Goal: Task Accomplishment & Management: Use online tool/utility

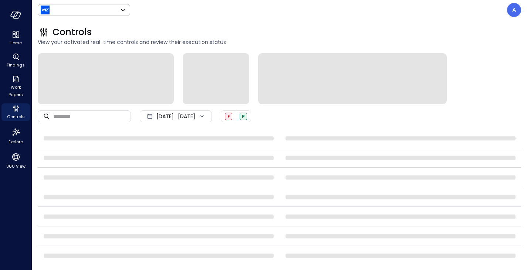
type input "******"
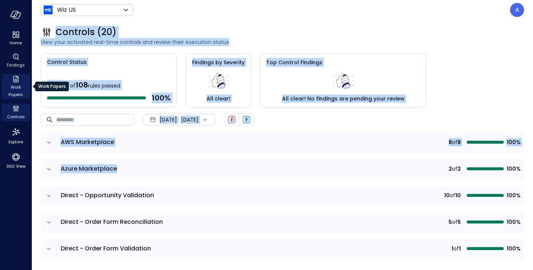
drag, startPoint x: 0, startPoint y: 0, endPoint x: 19, endPoint y: 86, distance: 88.0
click at [19, 86] on div "Home Findings Work Papers Controls Explore 360 View Wiz US ****** ​ A Controls …" at bounding box center [266, 135] width 533 height 270
click at [13, 90] on span "Work Papers" at bounding box center [15, 91] width 23 height 15
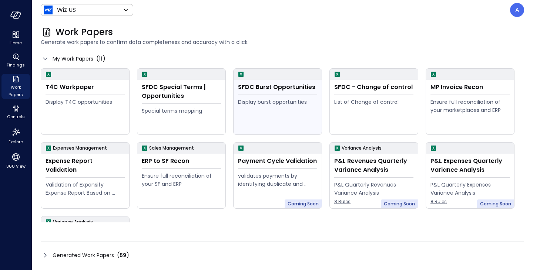
click at [284, 117] on div "Display burst opportunities" at bounding box center [277, 115] width 79 height 34
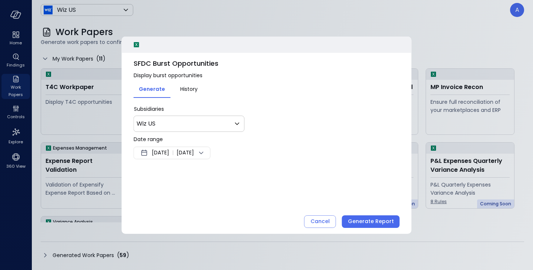
click at [206, 155] on icon at bounding box center [201, 153] width 9 height 9
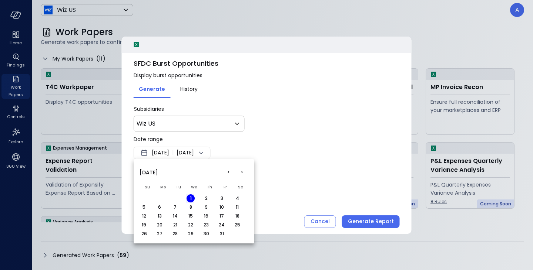
click at [252, 137] on div at bounding box center [266, 135] width 533 height 270
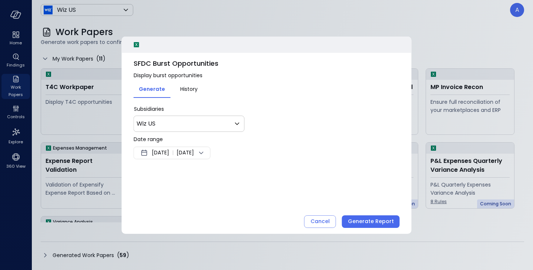
click at [188, 92] on span "History" at bounding box center [188, 89] width 17 height 8
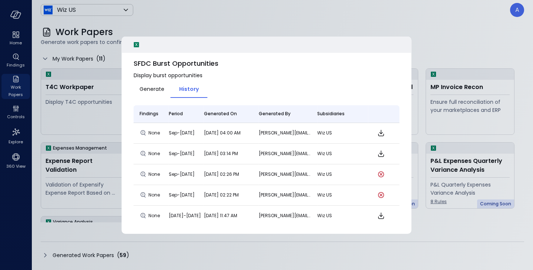
click at [158, 95] on div "Generate History" at bounding box center [171, 89] width 74 height 18
click at [155, 93] on div "Generate" at bounding box center [151, 90] width 25 height 10
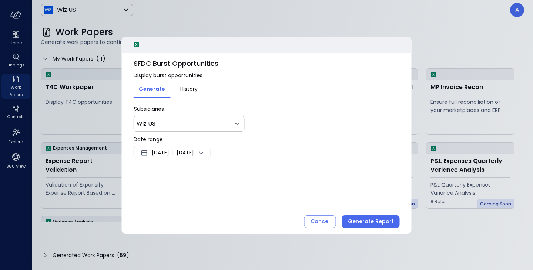
click at [194, 154] on span "[DATE]" at bounding box center [184, 153] width 17 height 9
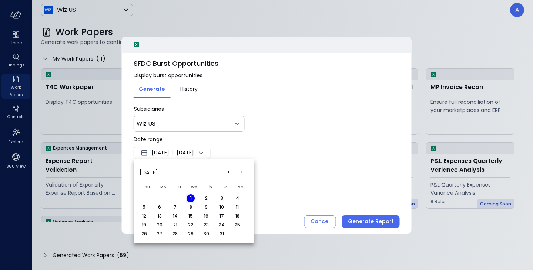
click at [226, 174] on button "<" at bounding box center [228, 172] width 13 height 13
click at [158, 197] on button "1" at bounding box center [159, 199] width 8 height 8
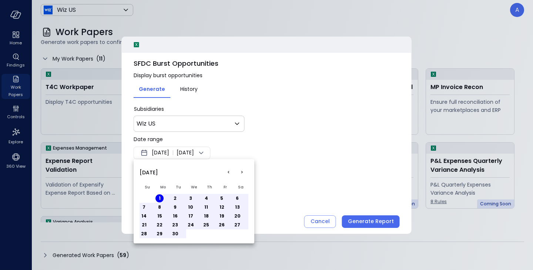
click at [280, 173] on div at bounding box center [266, 135] width 533 height 270
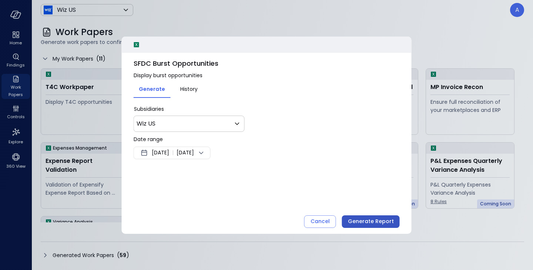
click at [361, 224] on div "Generate Report" at bounding box center [371, 221] width 46 height 9
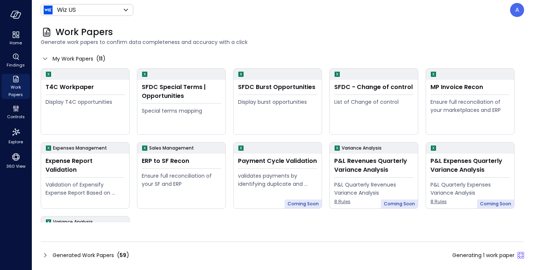
click at [54, 256] on span "Generated Work Papers" at bounding box center [83, 256] width 61 height 8
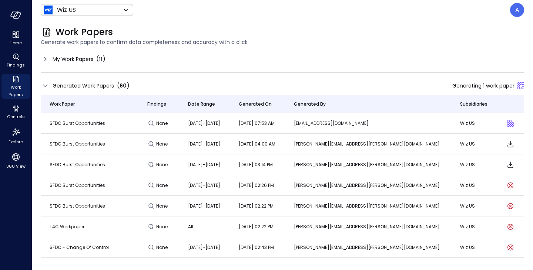
click at [364, 12] on div "Wiz US ****** ​ A" at bounding box center [282, 10] width 483 height 14
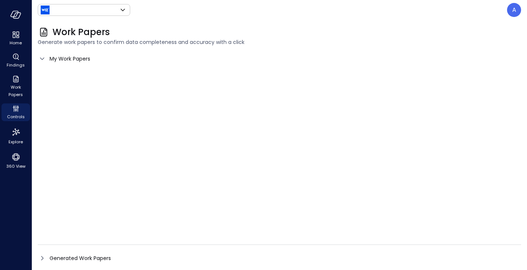
type input "******"
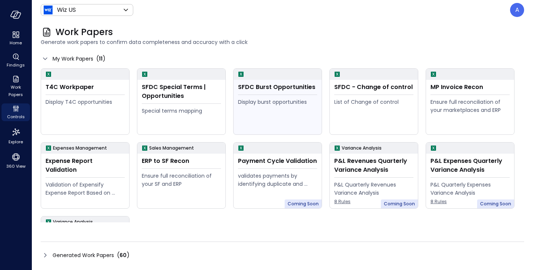
click at [294, 108] on div "Display burst opportunities" at bounding box center [277, 115] width 79 height 34
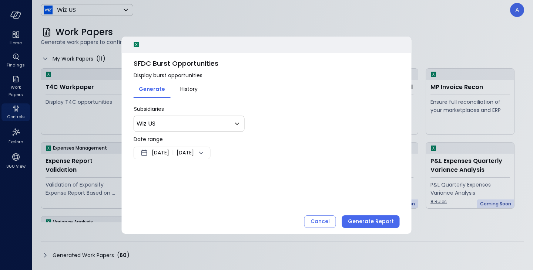
click at [195, 90] on span "History" at bounding box center [188, 89] width 17 height 8
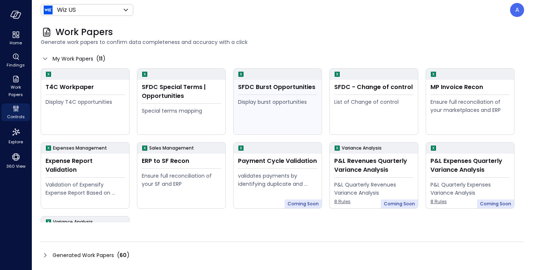
click at [282, 114] on div "Display burst opportunities" at bounding box center [277, 115] width 79 height 34
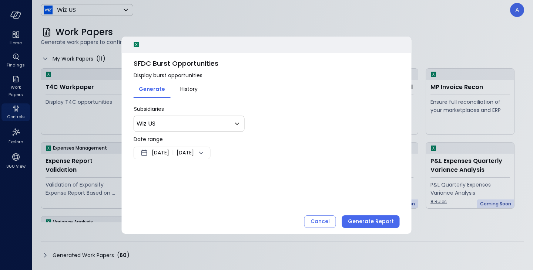
click at [194, 151] on span "[DATE]" at bounding box center [184, 153] width 17 height 9
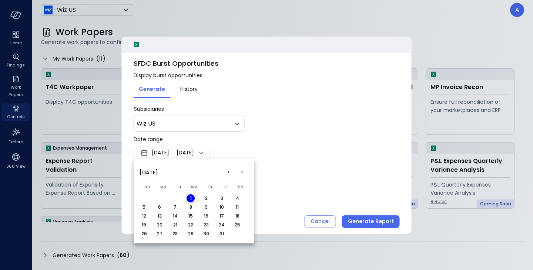
click at [225, 170] on button "<" at bounding box center [228, 172] width 13 height 13
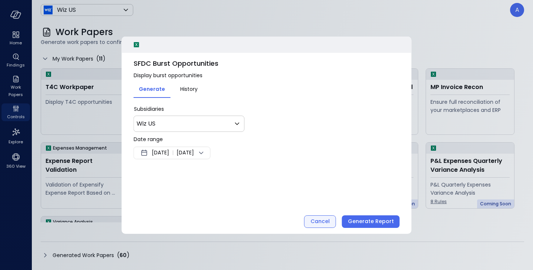
click at [320, 223] on div "Cancel" at bounding box center [319, 221] width 19 height 9
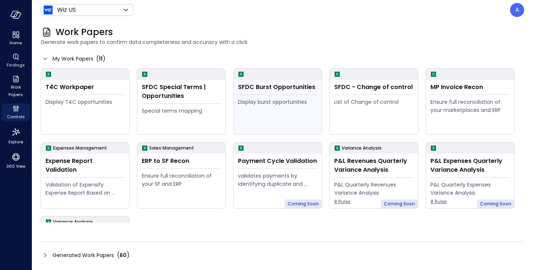
click at [290, 109] on div "Display burst opportunities" at bounding box center [277, 115] width 79 height 34
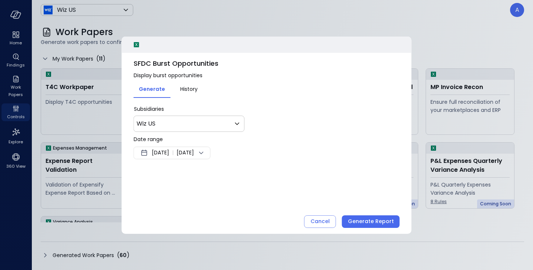
click at [195, 88] on span "History" at bounding box center [188, 89] width 17 height 8
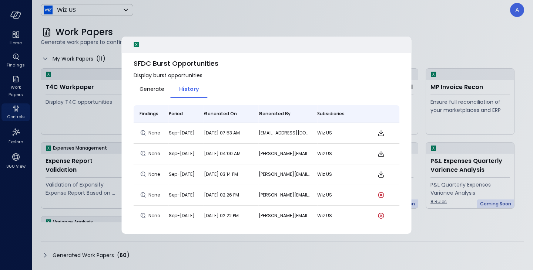
click at [383, 132] on icon "Download" at bounding box center [380, 133] width 9 height 9
